Goal: Task Accomplishment & Management: Manage account settings

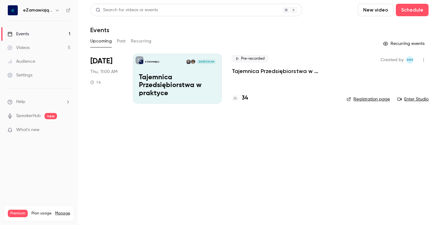
click at [268, 71] on p "Tajemnica Przedsiębiorstwa w praktyce" at bounding box center [284, 70] width 105 height 7
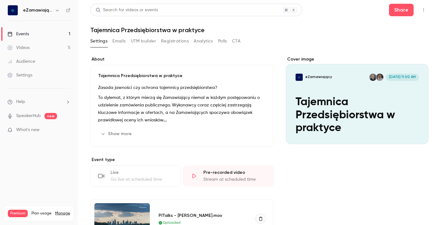
click at [176, 41] on button "Registrations" at bounding box center [175, 41] width 28 height 10
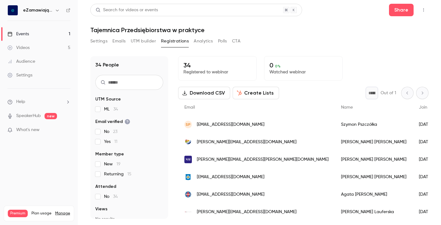
click at [27, 35] on div "Events" at bounding box center [18, 34] width 22 height 6
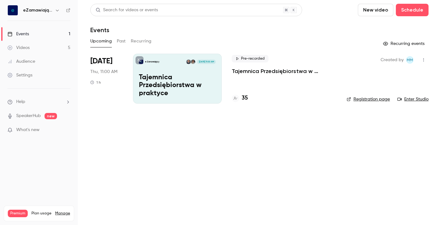
click at [23, 49] on div "Videos" at bounding box center [18, 48] width 22 height 6
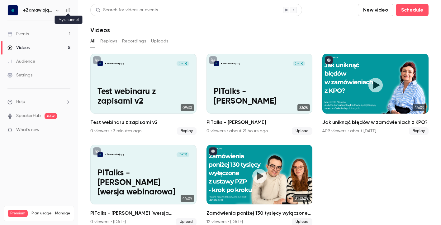
click at [66, 12] on icon at bounding box center [68, 10] width 4 height 4
click at [26, 33] on div "Events" at bounding box center [18, 34] width 22 height 6
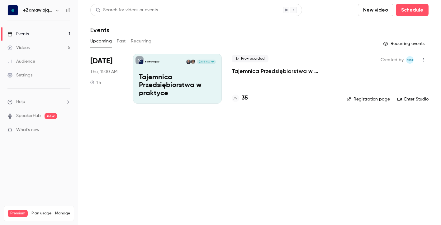
click at [324, 71] on p "Tajemnica Przedsiębiorstwa w praktyce" at bounding box center [284, 70] width 105 height 7
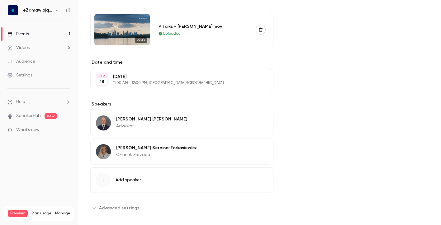
scroll to position [195, 0]
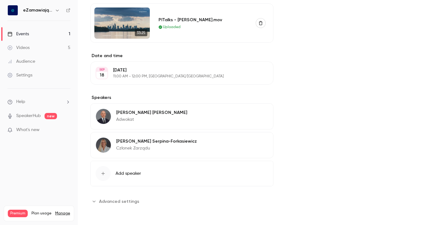
click at [113, 203] on span "Advanced settings" at bounding box center [119, 201] width 40 height 7
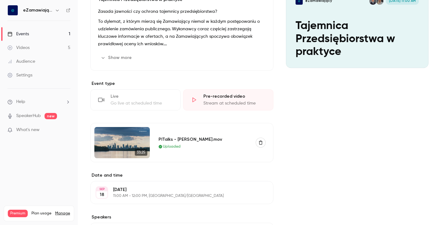
scroll to position [0, 0]
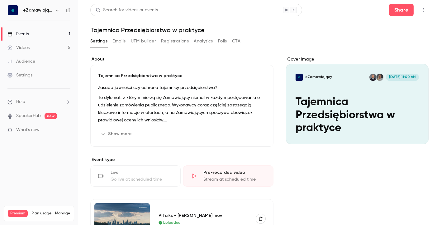
click at [180, 40] on button "Registrations" at bounding box center [175, 41] width 28 height 10
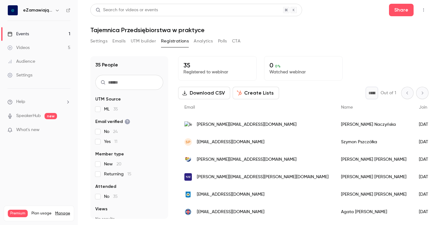
click at [207, 39] on button "Analytics" at bounding box center [203, 41] width 19 height 10
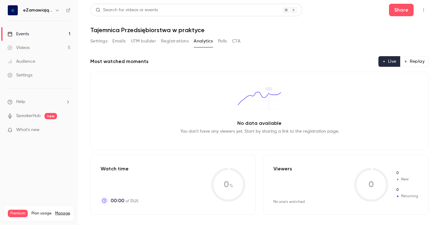
click at [184, 39] on button "Registrations" at bounding box center [175, 41] width 28 height 10
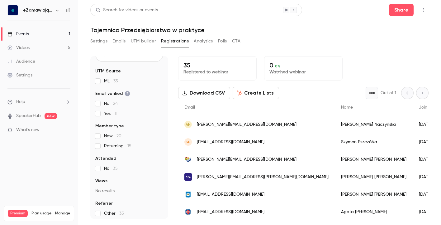
scroll to position [31, 0]
